Goal: Transaction & Acquisition: Subscribe to service/newsletter

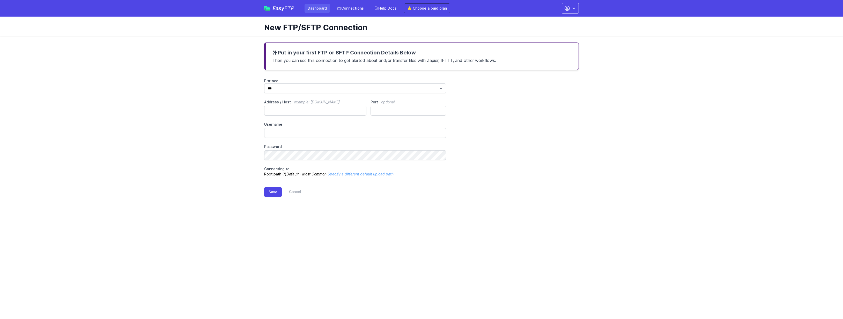
click at [320, 9] on link "Dashboard" at bounding box center [317, 8] width 25 height 9
click at [275, 9] on span "Easy FTP" at bounding box center [284, 8] width 22 height 5
click at [282, 7] on span "Easy FTP" at bounding box center [284, 8] width 22 height 5
click at [272, 10] on link "Easy FTP" at bounding box center [279, 8] width 30 height 5
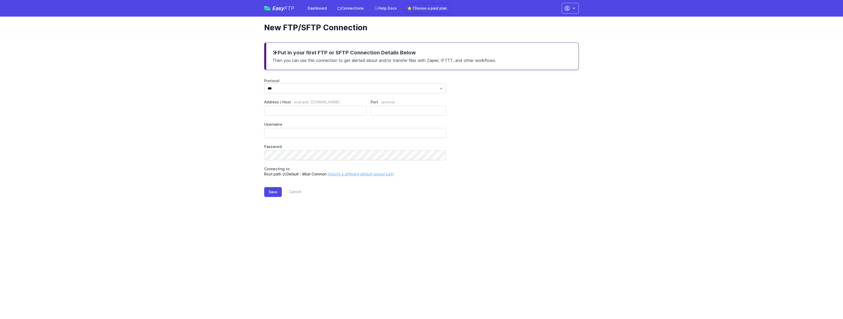
click at [273, 10] on span "Easy FTP" at bounding box center [284, 8] width 22 height 5
click at [430, 9] on link "⭐ Choose a paid plan" at bounding box center [427, 8] width 46 height 10
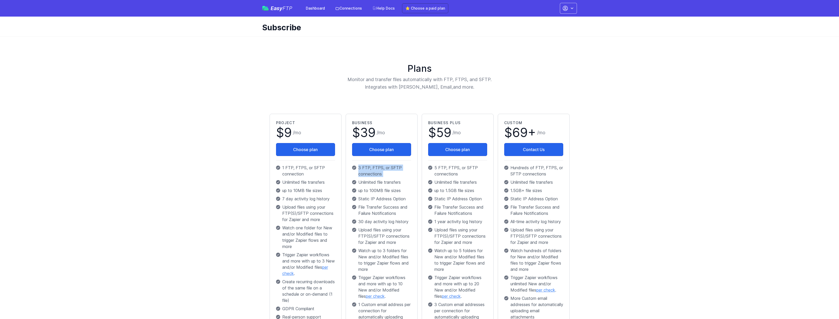
drag, startPoint x: 358, startPoint y: 166, endPoint x: 410, endPoint y: 179, distance: 53.9
click at [410, 179] on div "Business $ 39 / mo Choose plan 3 FTP, FTPS, or SFTP connections Unlimited file …" at bounding box center [381, 245] width 59 height 251
click at [405, 176] on p "3 FTP, FTPS, or SFTP connections" at bounding box center [381, 170] width 59 height 12
drag, startPoint x: 379, startPoint y: 130, endPoint x: 395, endPoint y: 135, distance: 16.4
click at [395, 135] on h1 "$ 39 / mo" at bounding box center [381, 134] width 59 height 17
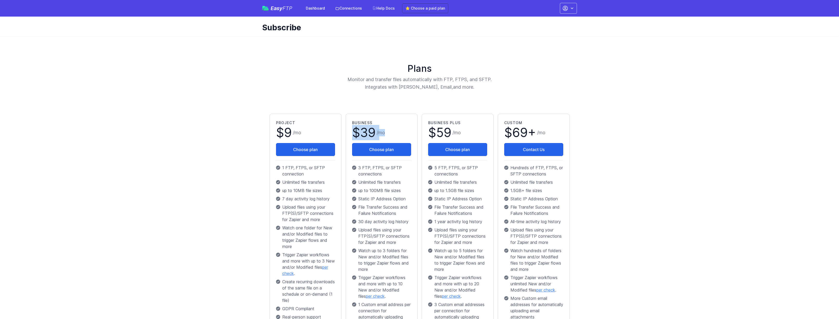
click at [395, 135] on h1 "$ 39 / mo" at bounding box center [381, 134] width 59 height 17
